Goal: Find specific page/section: Find specific page/section

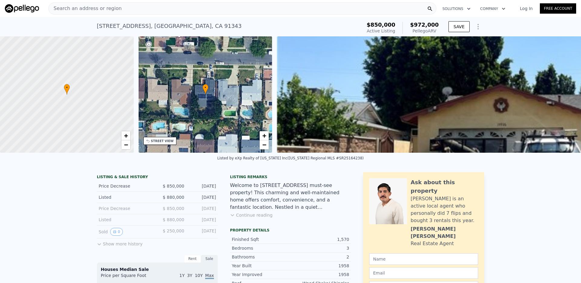
click at [228, 9] on div "Search an address or region" at bounding box center [242, 8] width 388 height 12
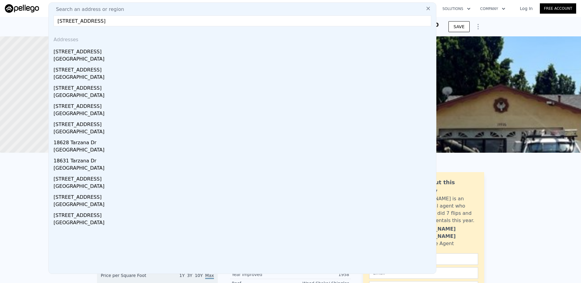
click at [181, 19] on input "[STREET_ADDRESS]" at bounding box center [243, 20] width 378 height 11
paste input ","
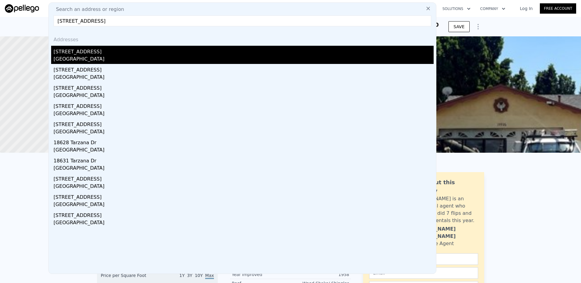
type input "[STREET_ADDRESS]"
click at [121, 56] on div "[GEOGRAPHIC_DATA]" at bounding box center [244, 59] width 380 height 8
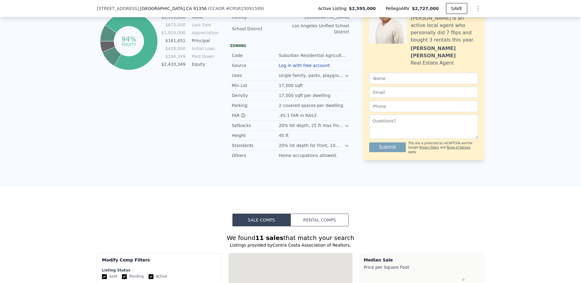
scroll to position [593, 0]
